Goal: Information Seeking & Learning: Learn about a topic

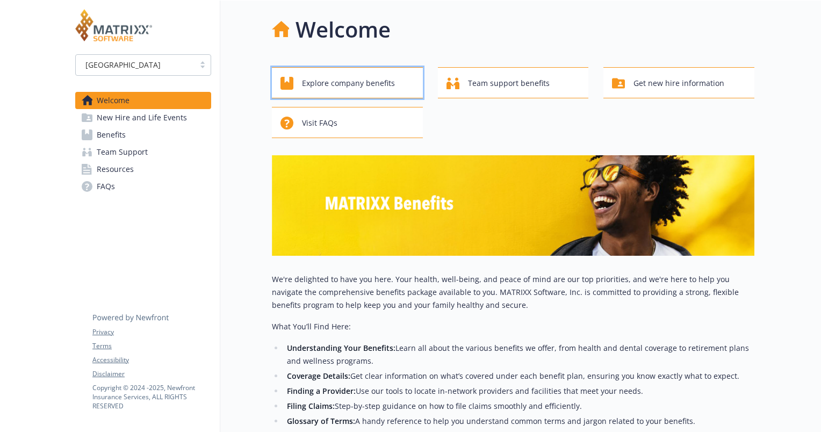
click at [392, 90] on span "Explore company benefits" at bounding box center [348, 83] width 93 height 20
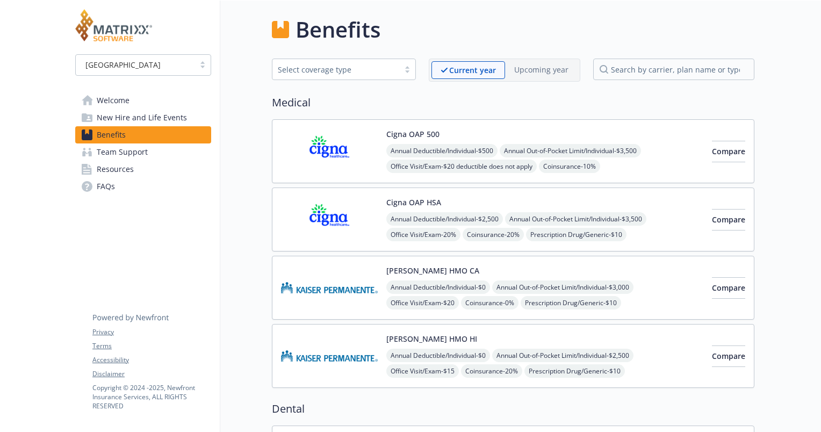
click at [143, 102] on link "Welcome" at bounding box center [143, 100] width 136 height 17
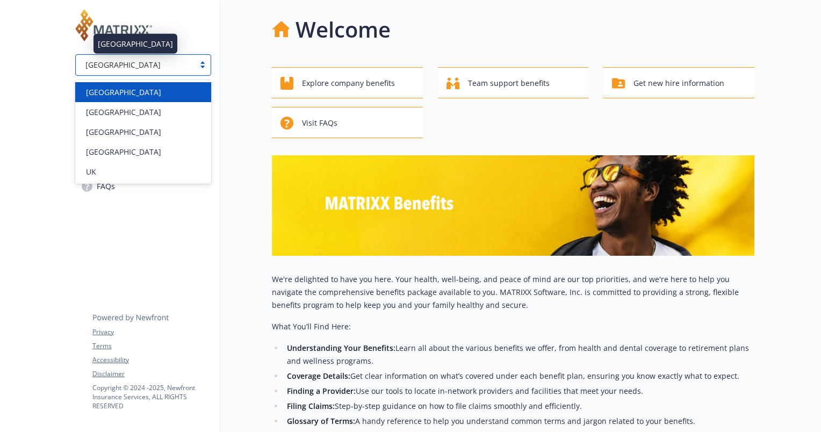
click at [171, 63] on div "[GEOGRAPHIC_DATA]" at bounding box center [135, 64] width 108 height 11
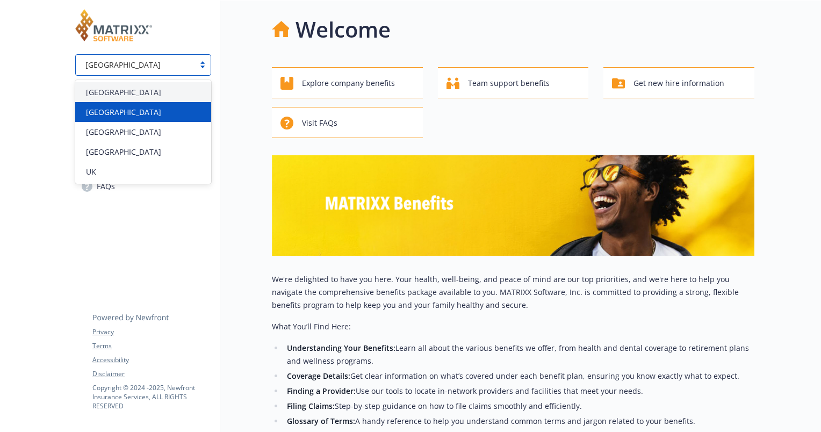
click at [132, 108] on div "[GEOGRAPHIC_DATA]" at bounding box center [143, 111] width 123 height 11
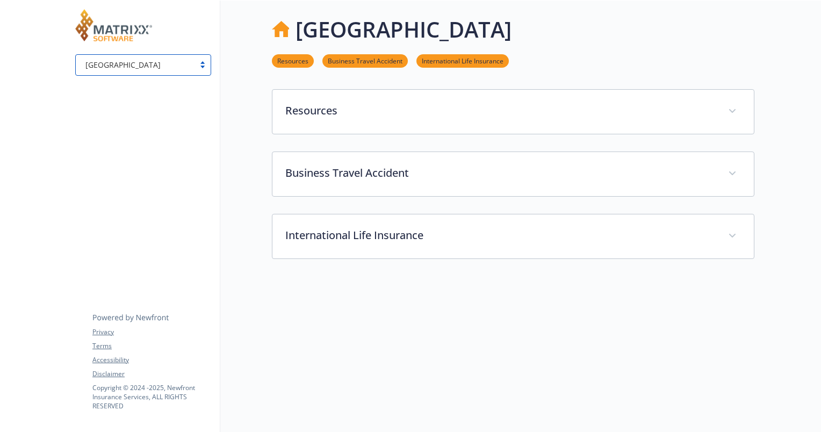
click at [169, 70] on div "[GEOGRAPHIC_DATA]" at bounding box center [135, 64] width 108 height 11
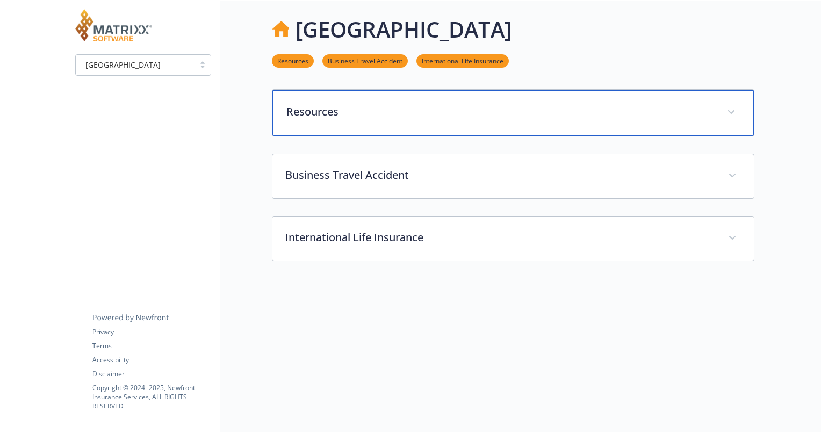
click at [323, 110] on p "Resources" at bounding box center [501, 112] width 428 height 16
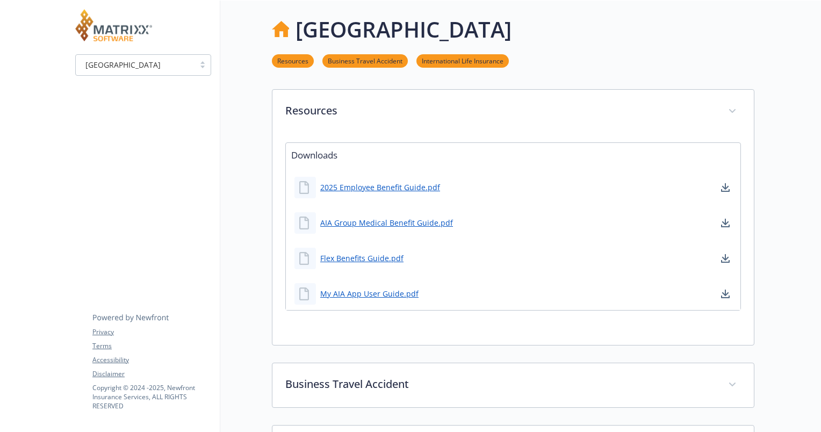
click at [427, 296] on div "My AIA App User Guide.pdf" at bounding box center [513, 294] width 455 height 32
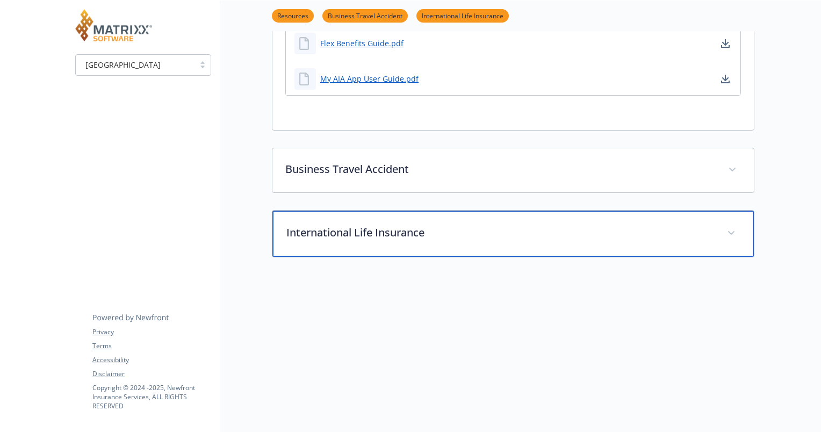
click at [427, 240] on div "International Life Insurance" at bounding box center [514, 234] width 482 height 46
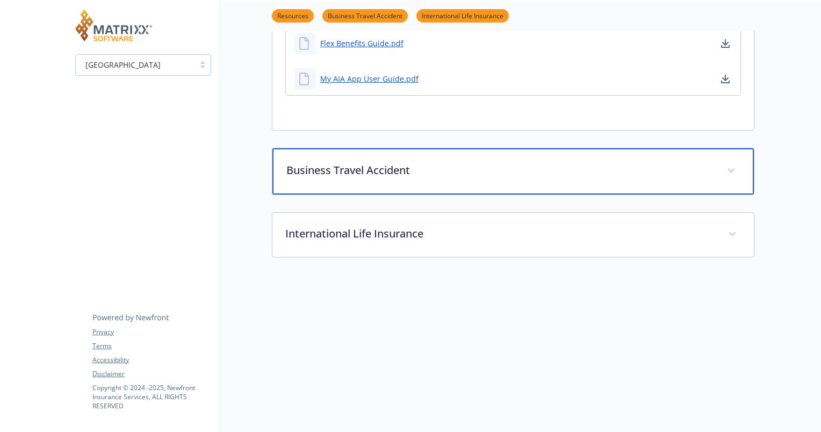
click at [484, 165] on p "Business Travel Accident" at bounding box center [501, 170] width 428 height 16
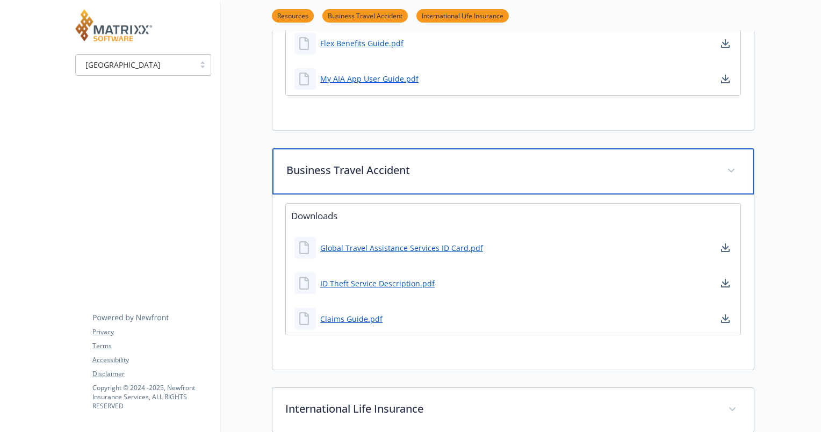
click at [496, 168] on p "Business Travel Accident" at bounding box center [501, 170] width 428 height 16
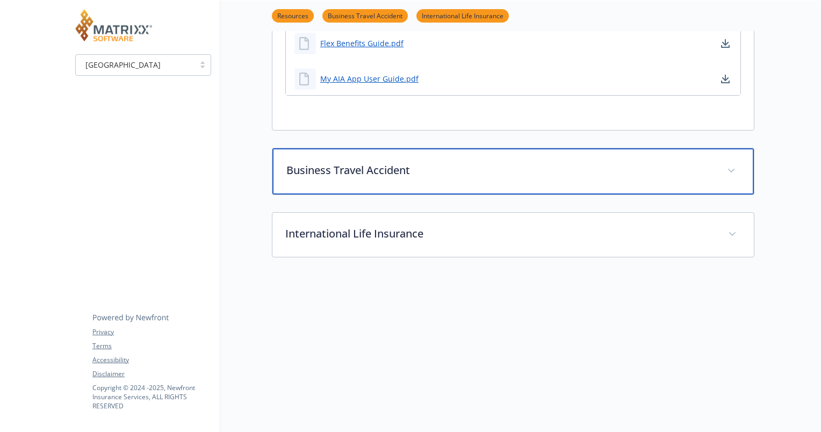
scroll to position [0, 0]
